Goal: Task Accomplishment & Management: Manage account settings

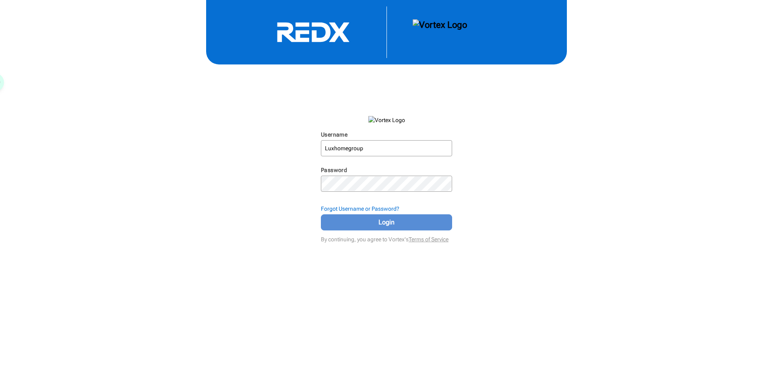
click at [395, 224] on span "Login" at bounding box center [386, 222] width 111 height 10
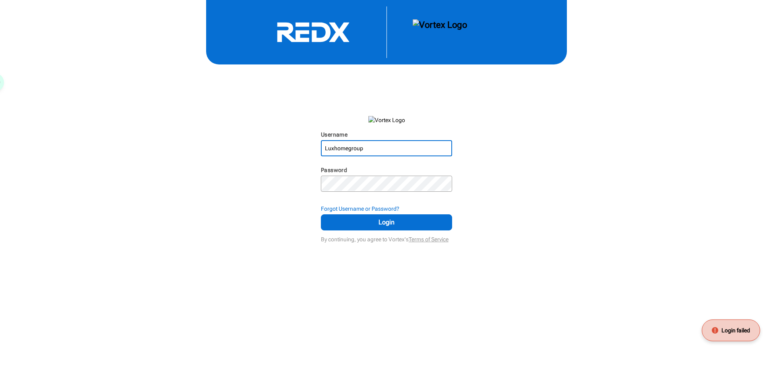
click at [388, 150] on input "Luxhomegroup" at bounding box center [387, 148] width 130 height 14
click at [381, 228] on button "Login" at bounding box center [386, 222] width 131 height 16
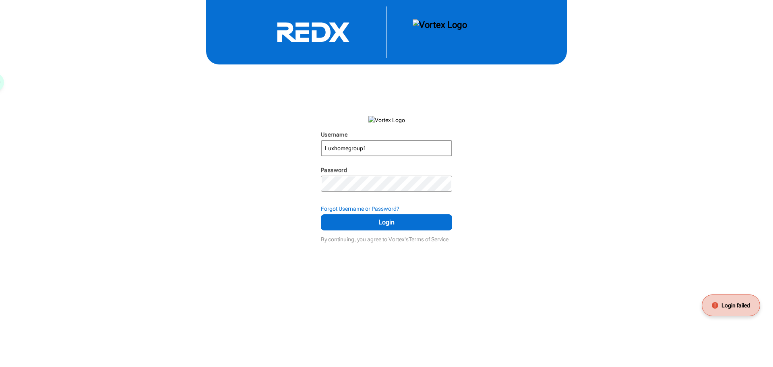
click at [397, 150] on input "Luxhomegroup1" at bounding box center [387, 148] width 130 height 14
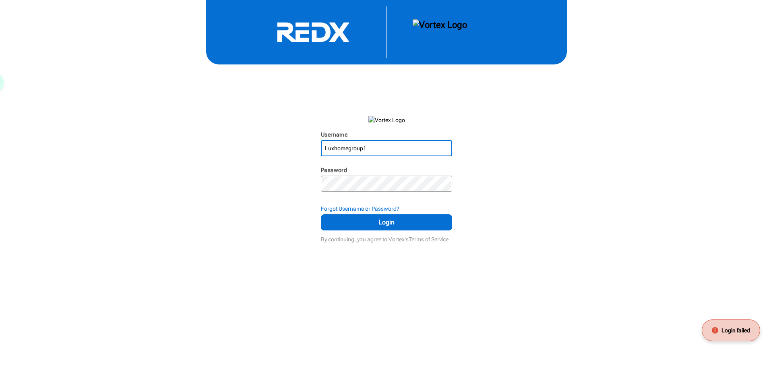
type input "Luxhomegroup"
click at [380, 230] on button "Login" at bounding box center [386, 222] width 131 height 16
